Goal: Transaction & Acquisition: Purchase product/service

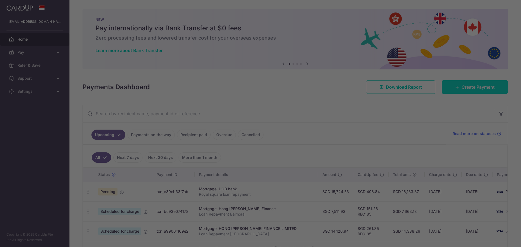
click at [466, 90] on body "chinnjing@gmail.com Home Pay Payments Recipients Cards Refer & Save Support FAQ…" at bounding box center [260, 123] width 521 height 247
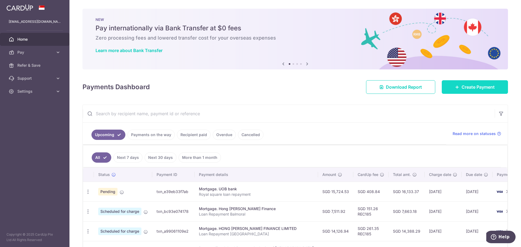
click at [458, 87] on link "Create Payment" at bounding box center [475, 87] width 66 height 14
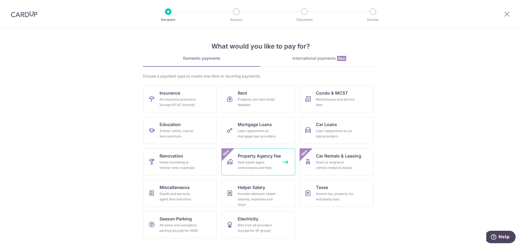
click at [256, 163] on div "Real estate agent commissions and fees" at bounding box center [257, 165] width 39 height 11
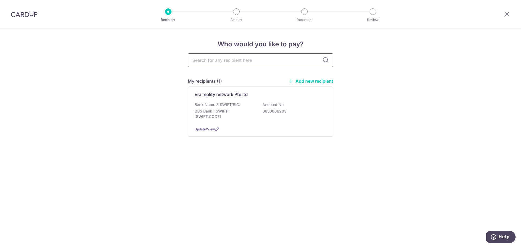
click at [206, 60] on input "text" at bounding box center [260, 60] width 145 height 14
type input "hutt"
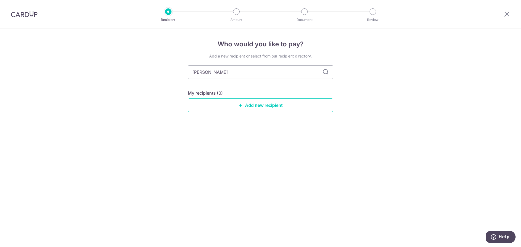
type input "hutton"
click at [250, 103] on link "Add new recipient" at bounding box center [260, 105] width 145 height 14
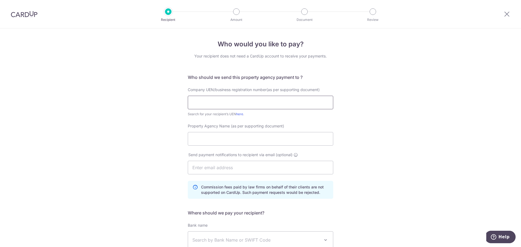
click at [240, 102] on input "text" at bounding box center [260, 103] width 145 height 14
click at [237, 101] on input "text" at bounding box center [260, 103] width 145 height 14
paste input "200210087C"
type input "200210087C"
click at [208, 138] on input "Property Agency Name (as per supporting document)" at bounding box center [260, 139] width 145 height 14
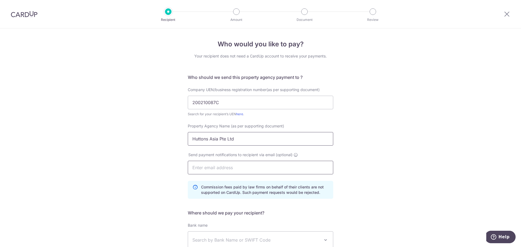
type input "Huttons Asia Pte Ltd"
click at [282, 167] on input "text" at bounding box center [260, 168] width 145 height 14
type input "chinnjing@gmail.com"
type input "CHEW HUCK CHIN"
drag, startPoint x: 277, startPoint y: 170, endPoint x: 171, endPoint y: 170, distance: 106.1
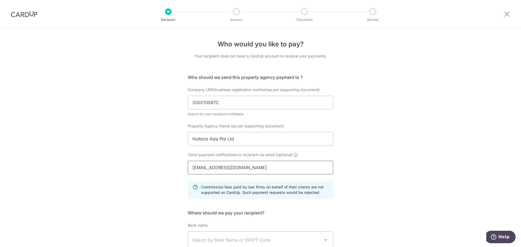
click at [171, 170] on div "Who would you like to pay? Your recipient does not need a CardUp account to rec…" at bounding box center [260, 178] width 521 height 300
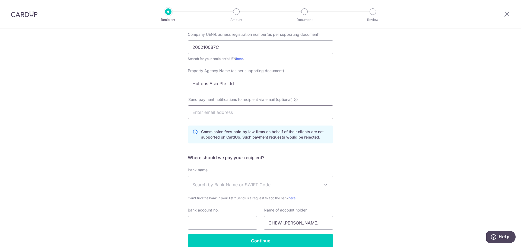
scroll to position [81, 0]
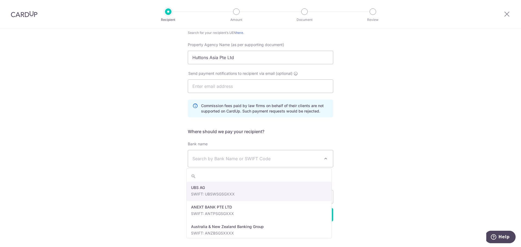
click at [215, 160] on span "Search by Bank Name or SWIFT Code" at bounding box center [256, 158] width 128 height 7
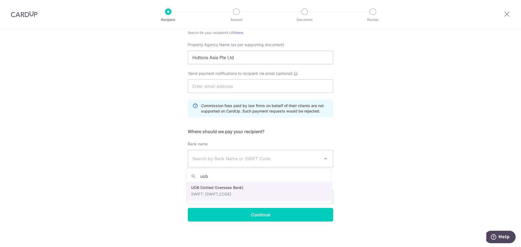
type input "uob"
select select "18"
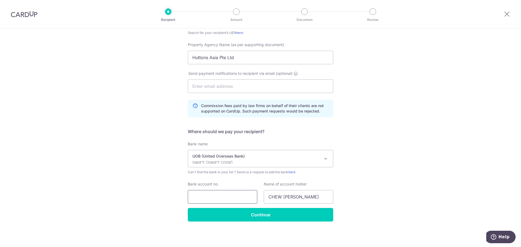
click at [221, 194] on input "Bank account no." at bounding box center [222, 197] width 69 height 14
click at [206, 199] on input "Bank account no." at bounding box center [222, 197] width 69 height 14
paste input "212-307-577-5"
click at [200, 198] on input "212-307-577-5" at bounding box center [222, 197] width 69 height 14
type input "2123075775"
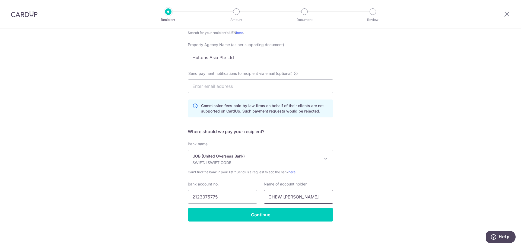
drag, startPoint x: 310, startPoint y: 196, endPoint x: 262, endPoint y: 199, distance: 47.6
click at [262, 199] on div "Name of account holder CHEW HUCK CHIN" at bounding box center [298, 193] width 76 height 22
type input "Huttons Asia Pte Ltd"
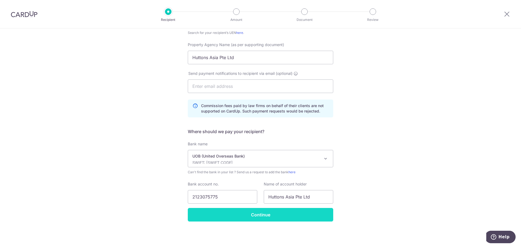
click at [255, 212] on input "Continue" at bounding box center [260, 215] width 145 height 14
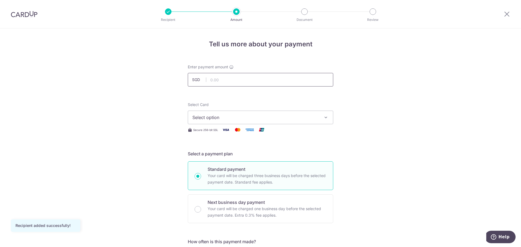
click at [234, 78] on input "text" at bounding box center [260, 80] width 145 height 14
type input "18,365.41"
drag, startPoint x: 297, startPoint y: 66, endPoint x: 293, endPoint y: 68, distance: 5.0
click at [297, 66] on div "Enter payment amount SGD 18,365.41 18365.41" at bounding box center [260, 75] width 145 height 22
click at [256, 120] on span "Select option" at bounding box center [255, 117] width 126 height 7
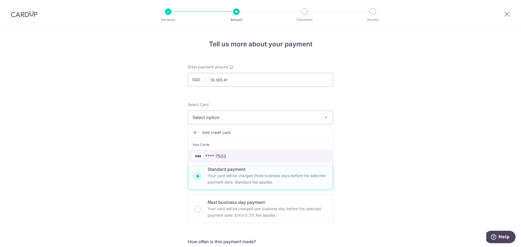
click at [243, 155] on span "**** 7503" at bounding box center [260, 156] width 136 height 7
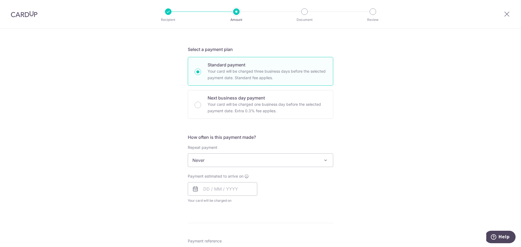
scroll to position [109, 0]
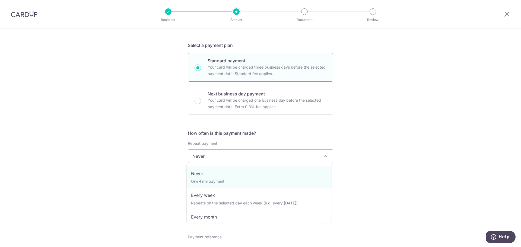
click at [278, 158] on span "Never" at bounding box center [260, 156] width 145 height 13
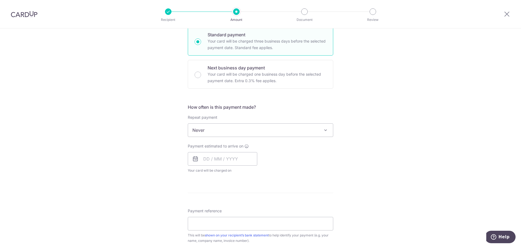
scroll to position [190, 0]
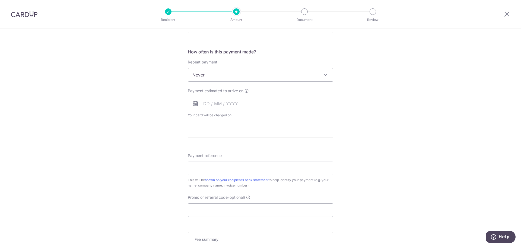
click at [201, 103] on input "text" at bounding box center [222, 104] width 69 height 14
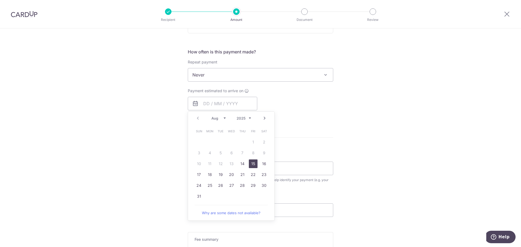
click at [254, 166] on link "15" at bounding box center [253, 164] width 9 height 9
type input "15/08/2025"
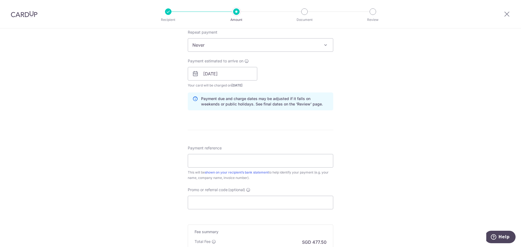
scroll to position [244, 0]
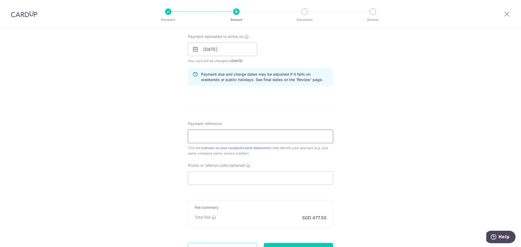
click at [220, 140] on input "Payment reference" at bounding box center [260, 137] width 145 height 14
paste input "HAAR20250800930R"
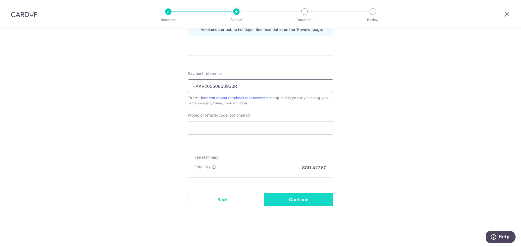
type input "HAAR20250800930R"
click at [284, 204] on input "Continue" at bounding box center [298, 200] width 69 height 14
type input "Create Schedule"
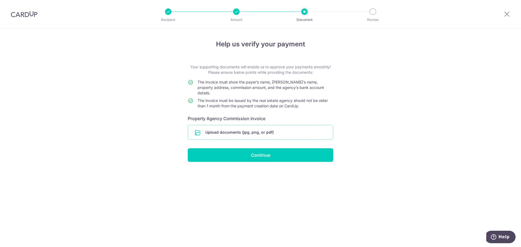
click at [249, 125] on input "file" at bounding box center [260, 132] width 145 height 14
click at [40, 83] on div "Help us verify your payment Your supporting documents will enable us to approve…" at bounding box center [260, 137] width 521 height 219
click at [224, 128] on input "file" at bounding box center [260, 132] width 145 height 14
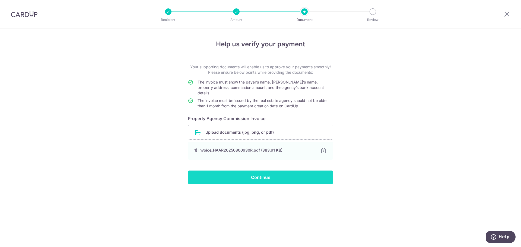
click at [266, 171] on input "Continue" at bounding box center [260, 178] width 145 height 14
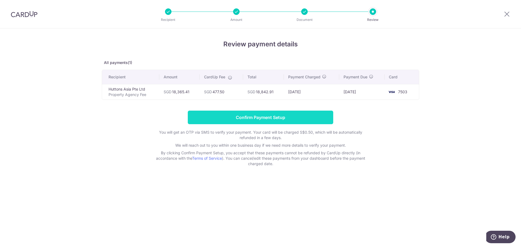
click at [275, 116] on input "Confirm Payment Setup" at bounding box center [260, 118] width 145 height 14
